Goal: Information Seeking & Learning: Learn about a topic

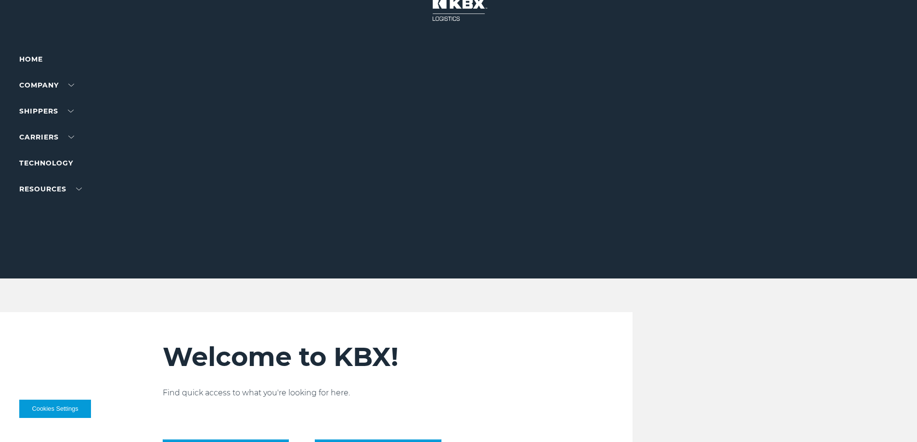
scroll to position [48, 0]
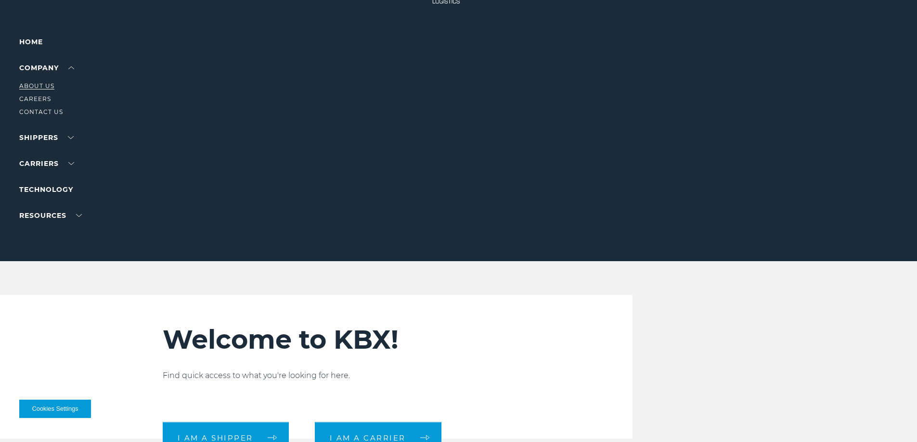
click at [42, 84] on link "About Us" at bounding box center [36, 85] width 35 height 7
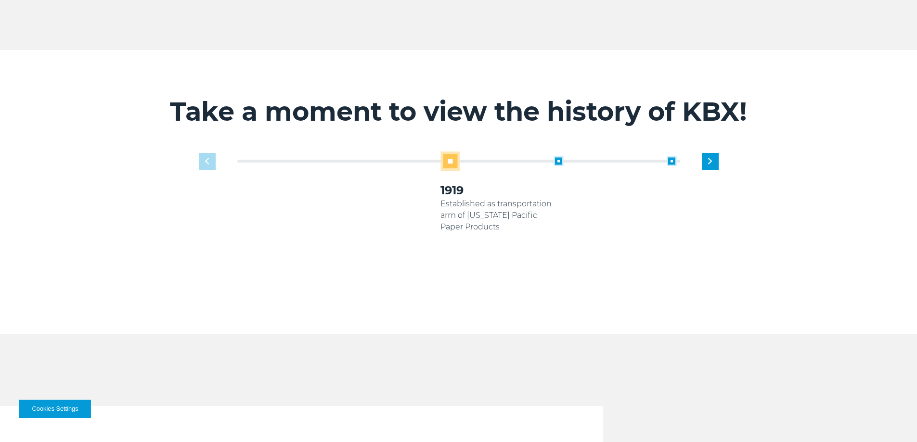
scroll to position [625, 0]
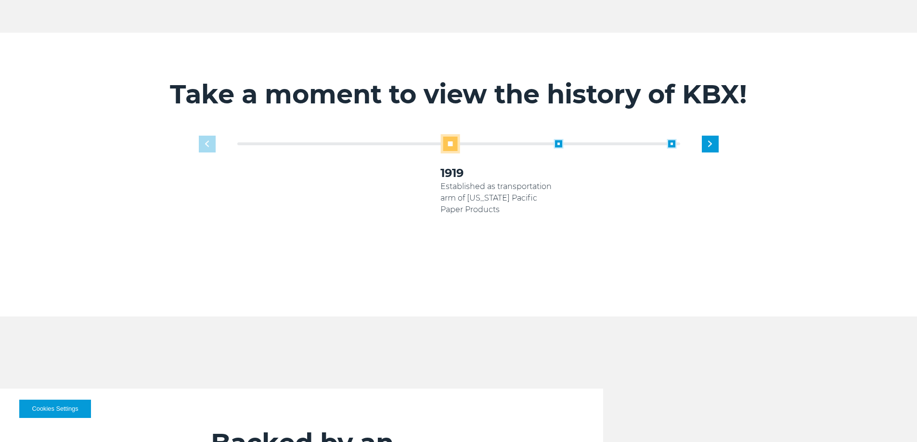
drag, startPoint x: 459, startPoint y: 141, endPoint x: 495, endPoint y: 147, distance: 37.0
click at [490, 141] on div "1919 Established as transportation arm of [US_STATE] Pacific Paper Products 200…" at bounding box center [497, 203] width 452 height 139
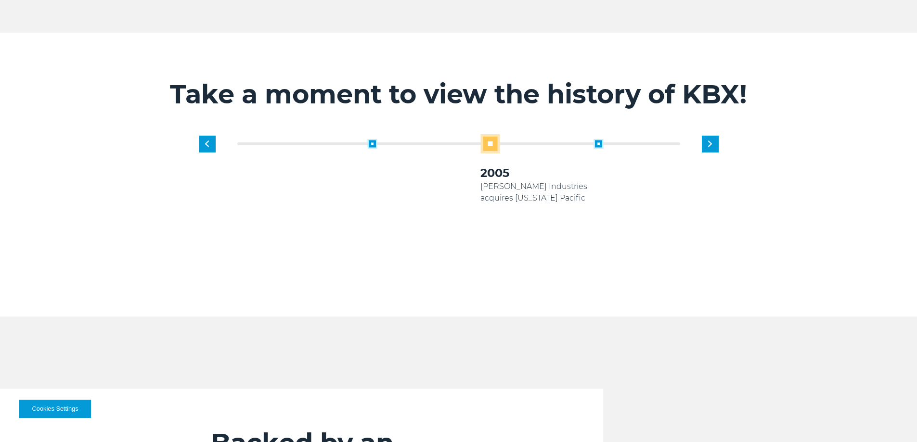
drag, startPoint x: 487, startPoint y: 150, endPoint x: 164, endPoint y: 151, distance: 322.8
click at [164, 151] on div "Take a moment to view the history of KBX! 1919 Established as transportation ar…" at bounding box center [459, 175] width 592 height 284
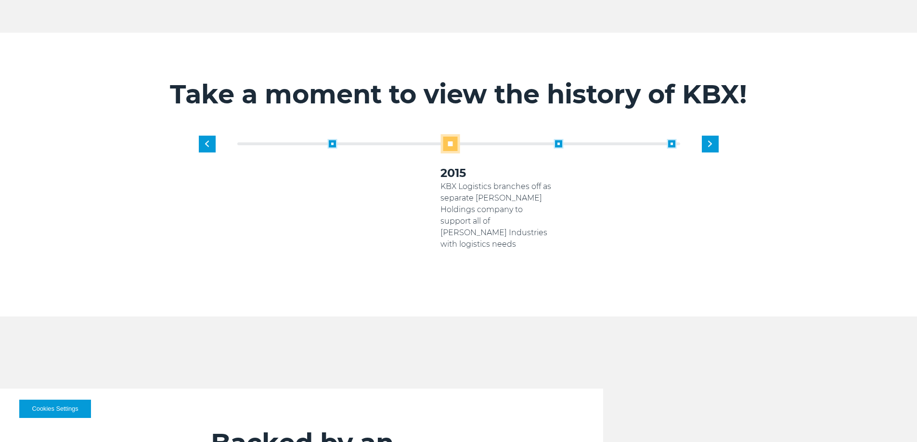
drag, startPoint x: 495, startPoint y: 141, endPoint x: 296, endPoint y: 133, distance: 199.4
click at [440, 139] on div "2015 KBX Logistics branches off as separate [PERSON_NAME] Holdings company to s…" at bounding box center [496, 194] width 113 height 111
click at [456, 138] on span at bounding box center [449, 143] width 19 height 19
drag, startPoint x: 450, startPoint y: 138, endPoint x: 258, endPoint y: 111, distance: 194.3
click at [258, 111] on div "Take a moment to view the history of KBX! 1919 Established as transportation ar…" at bounding box center [459, 175] width 592 height 284
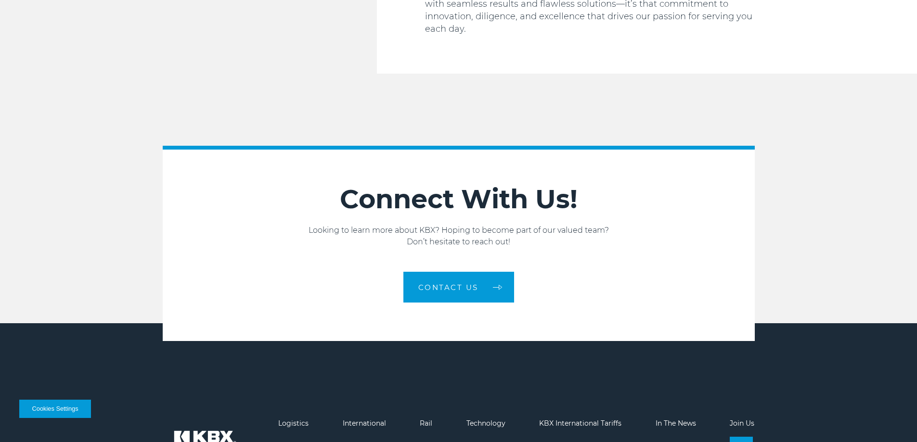
scroll to position [1629, 0]
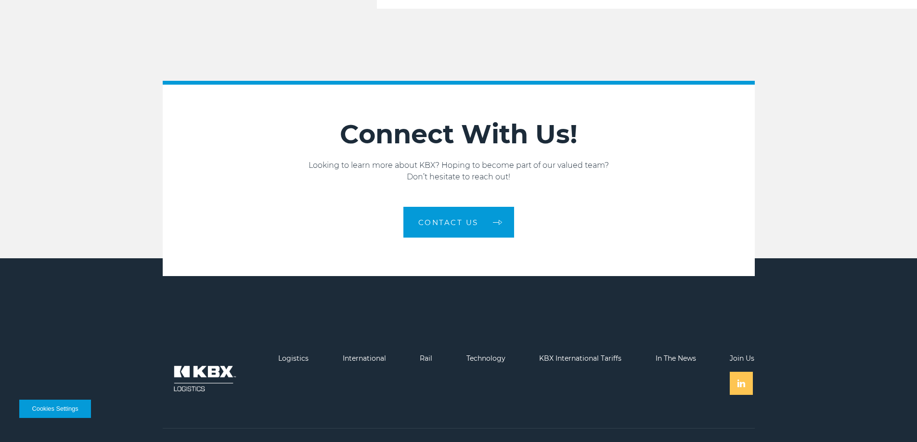
click at [751, 372] on link at bounding box center [740, 383] width 23 height 23
